Goal: Transaction & Acquisition: Book appointment/travel/reservation

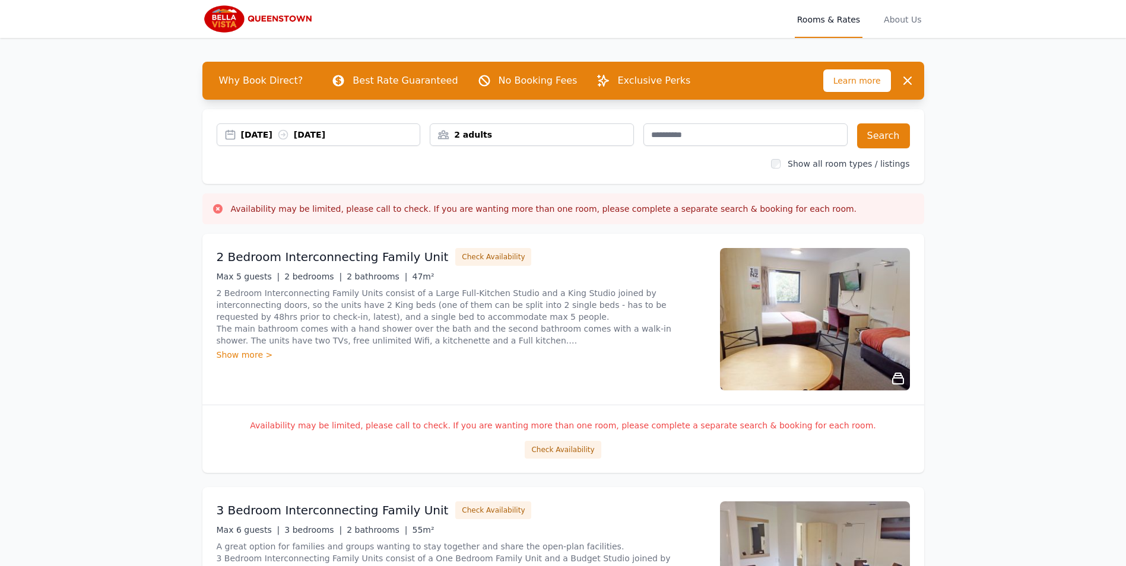
click at [255, 134] on div "[DATE] [DATE]" at bounding box center [330, 135] width 179 height 12
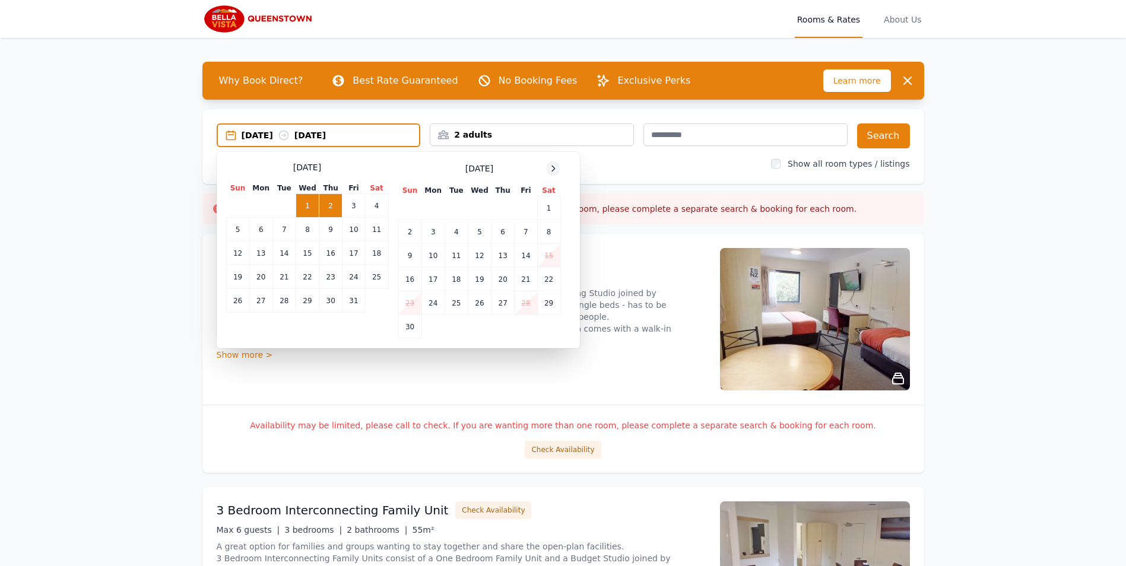
click at [550, 166] on icon at bounding box center [552, 168] width 9 height 9
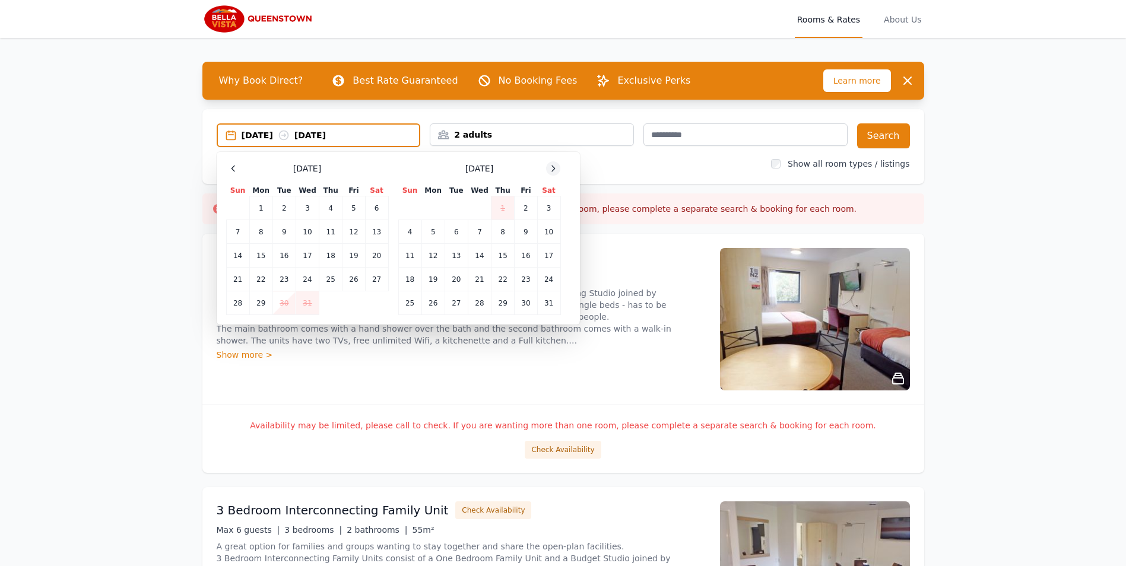
click at [550, 166] on icon at bounding box center [552, 168] width 9 height 9
click at [414, 255] on td "15" at bounding box center [409, 256] width 23 height 24
click at [459, 254] on td "17" at bounding box center [456, 256] width 23 height 24
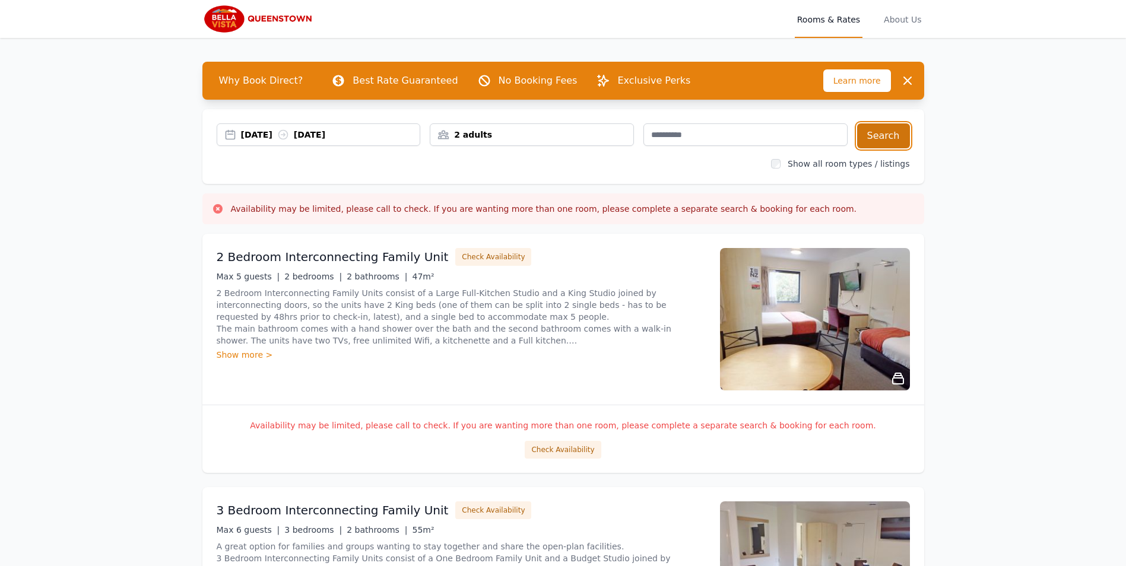
click at [889, 138] on button "Search" at bounding box center [883, 135] width 53 height 25
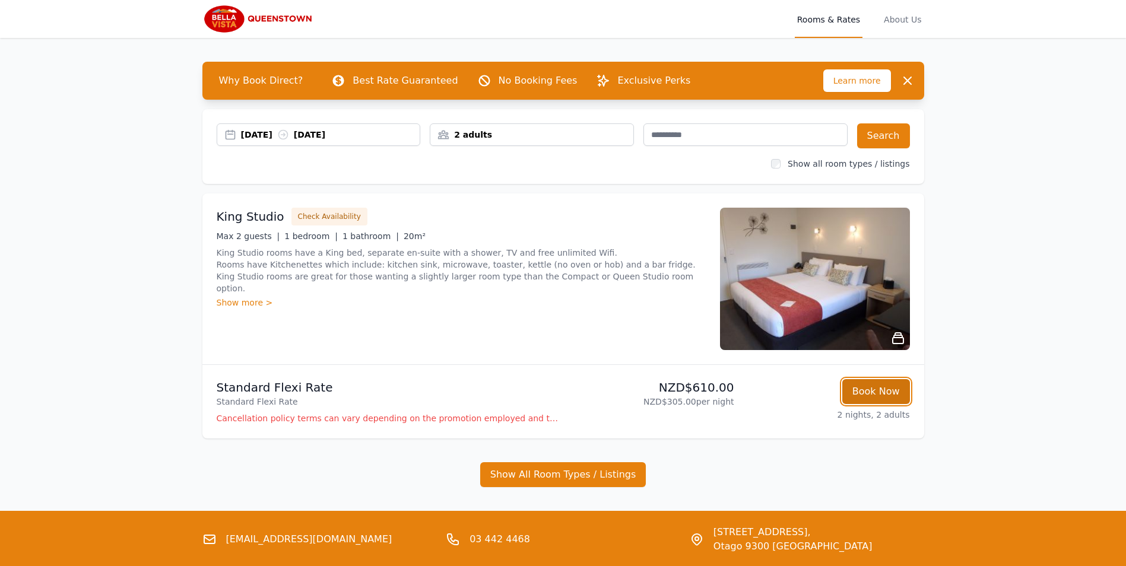
click at [882, 386] on button "Book Now" at bounding box center [876, 391] width 68 height 25
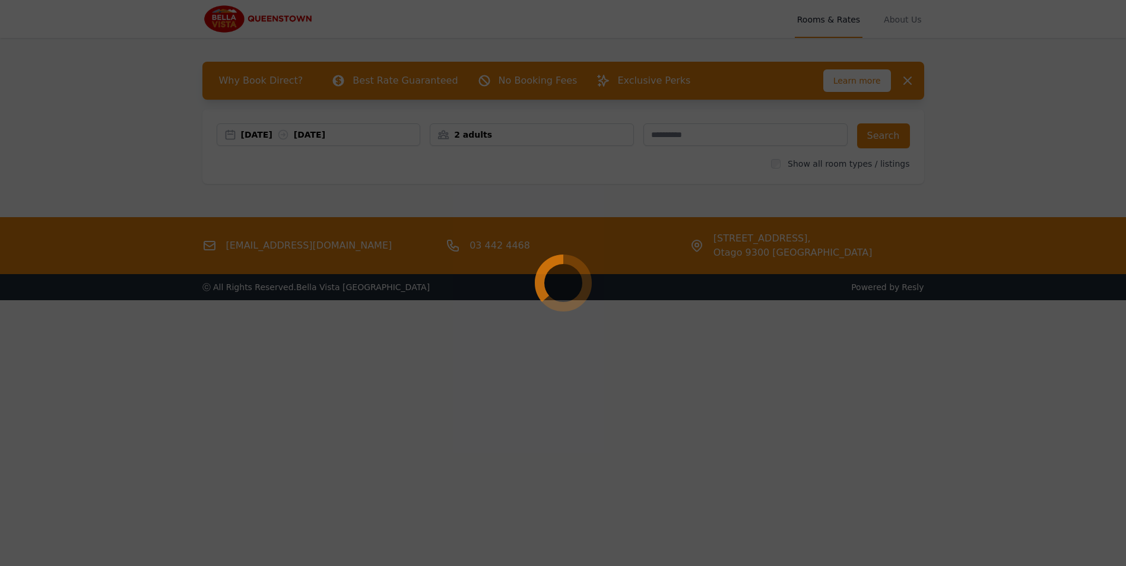
select select "**"
